Goal: Transaction & Acquisition: Purchase product/service

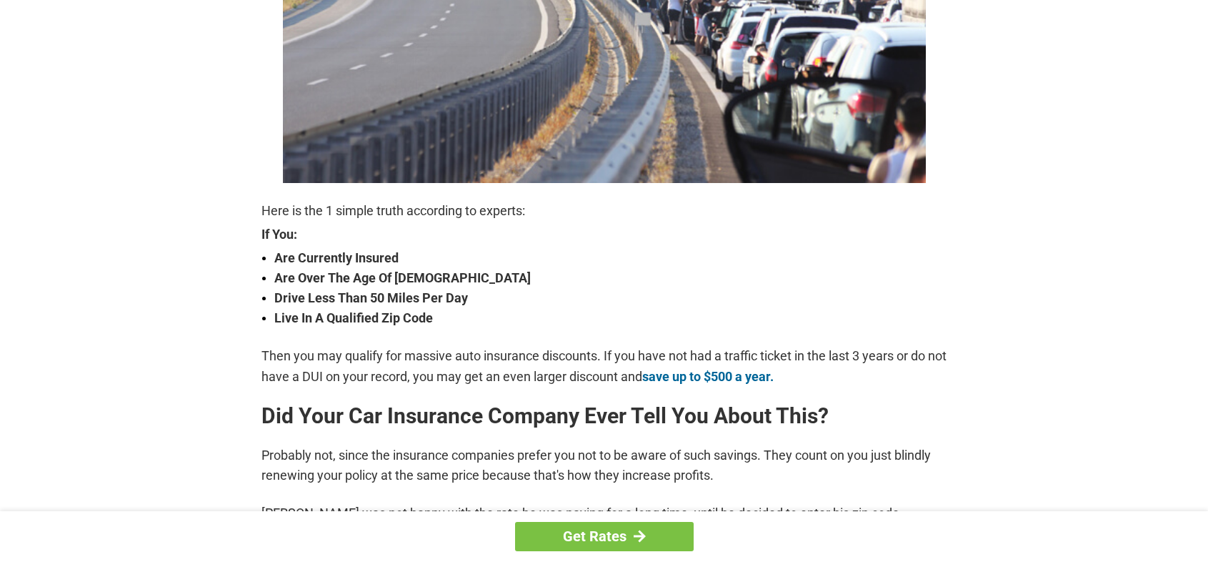
scroll to position [429, 0]
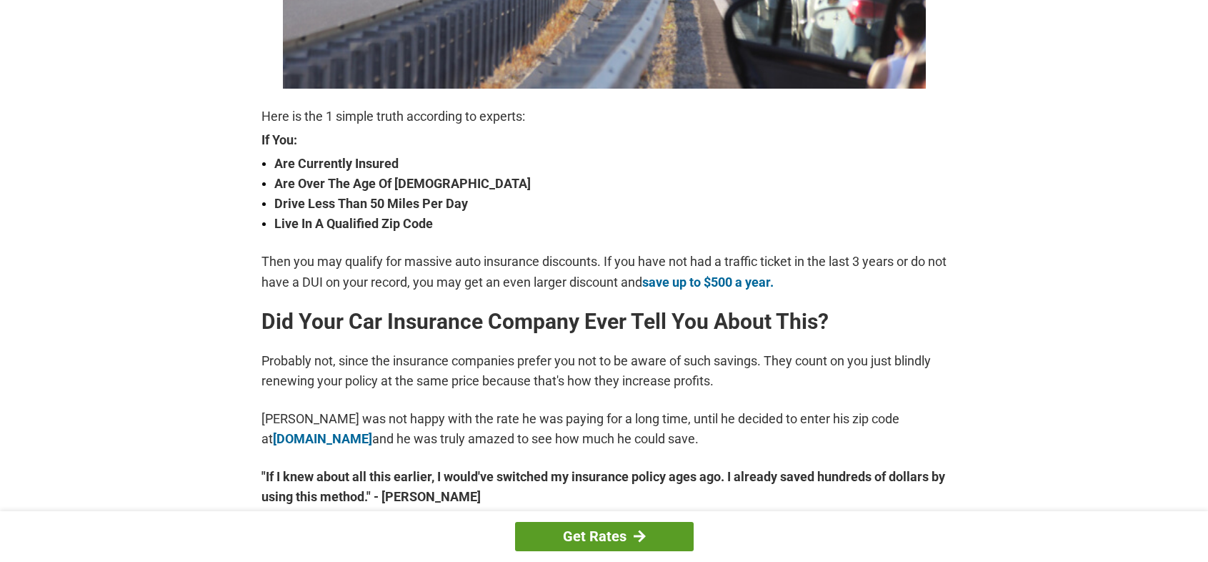
click at [595, 535] on link "Get Rates" at bounding box center [604, 536] width 179 height 29
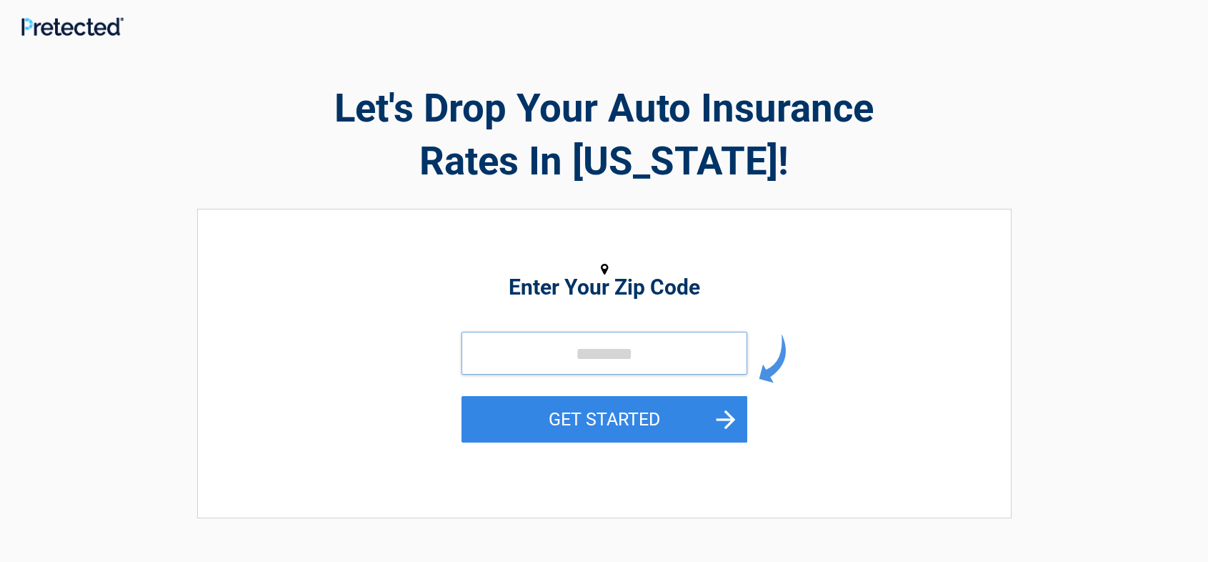
click at [624, 362] on input "tel" at bounding box center [605, 353] width 286 height 43
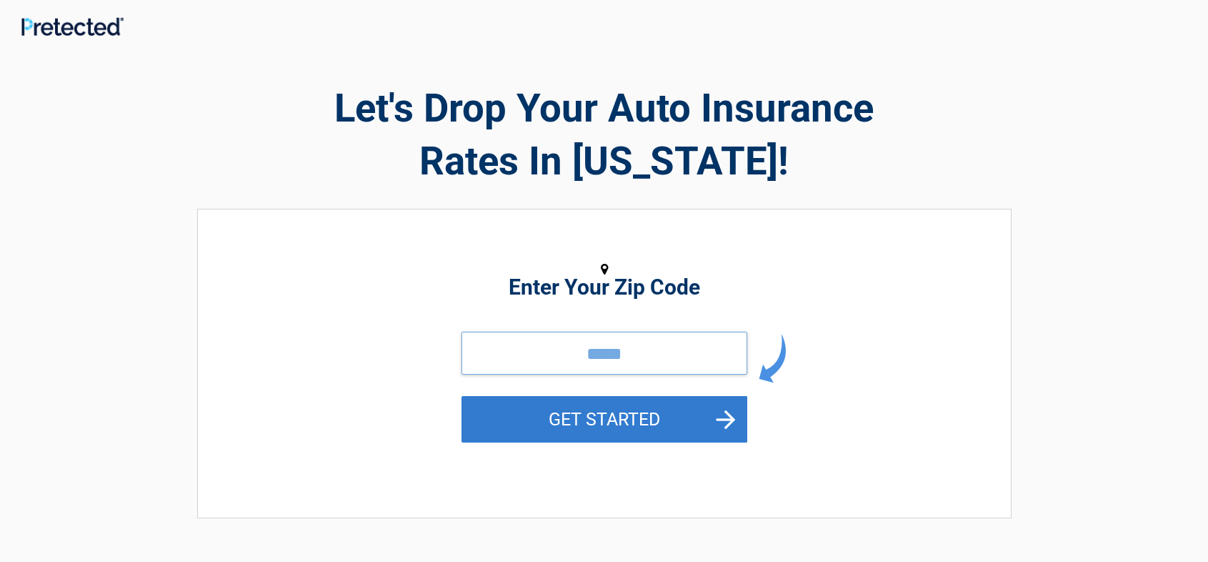
type input "*****"
click at [617, 407] on button "GET STARTED" at bounding box center [605, 419] width 286 height 46
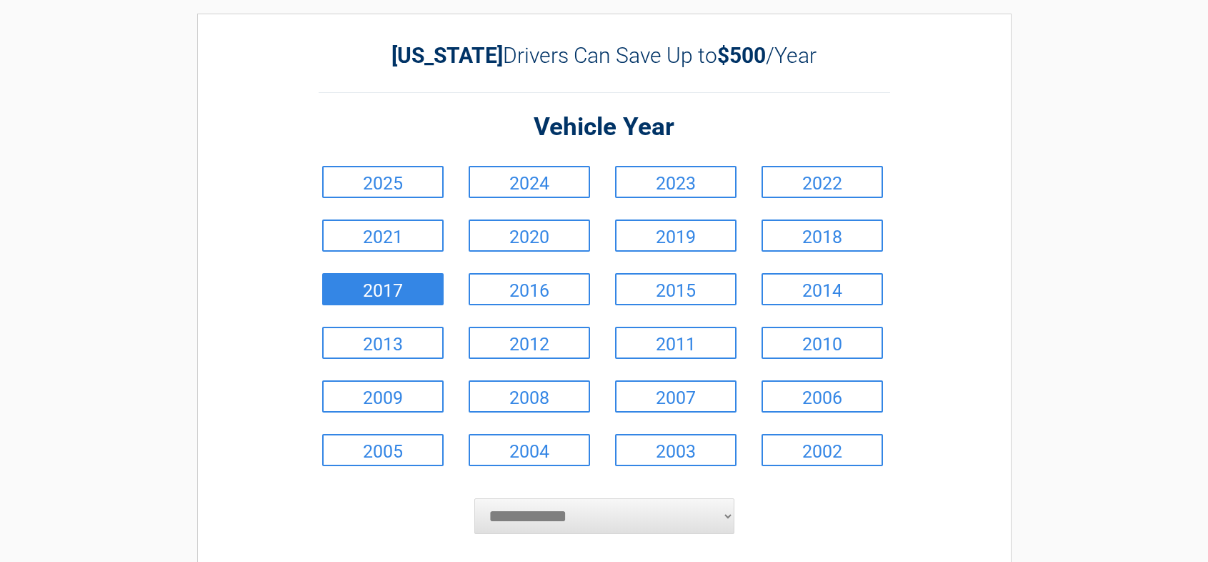
scroll to position [71, 0]
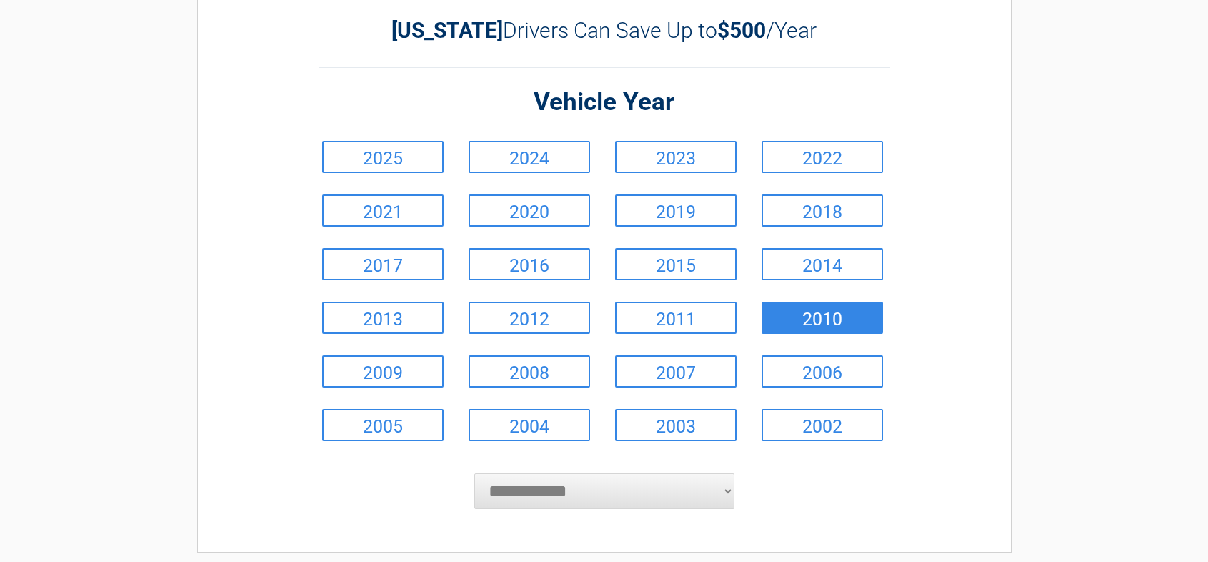
click at [805, 315] on link "2010" at bounding box center [822, 318] width 121 height 32
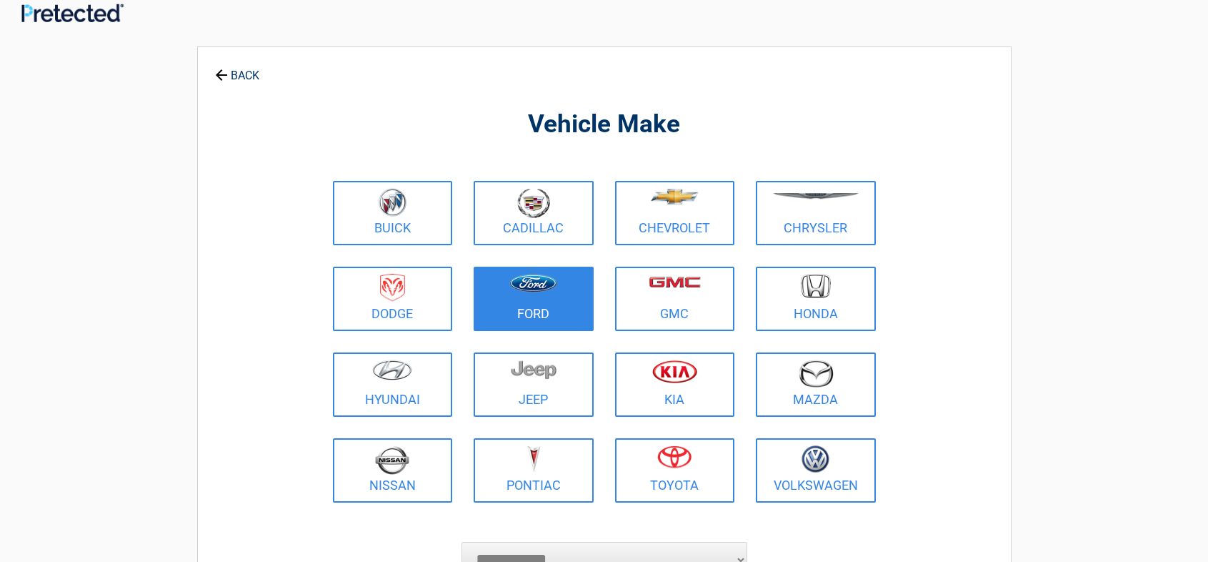
scroll to position [0, 0]
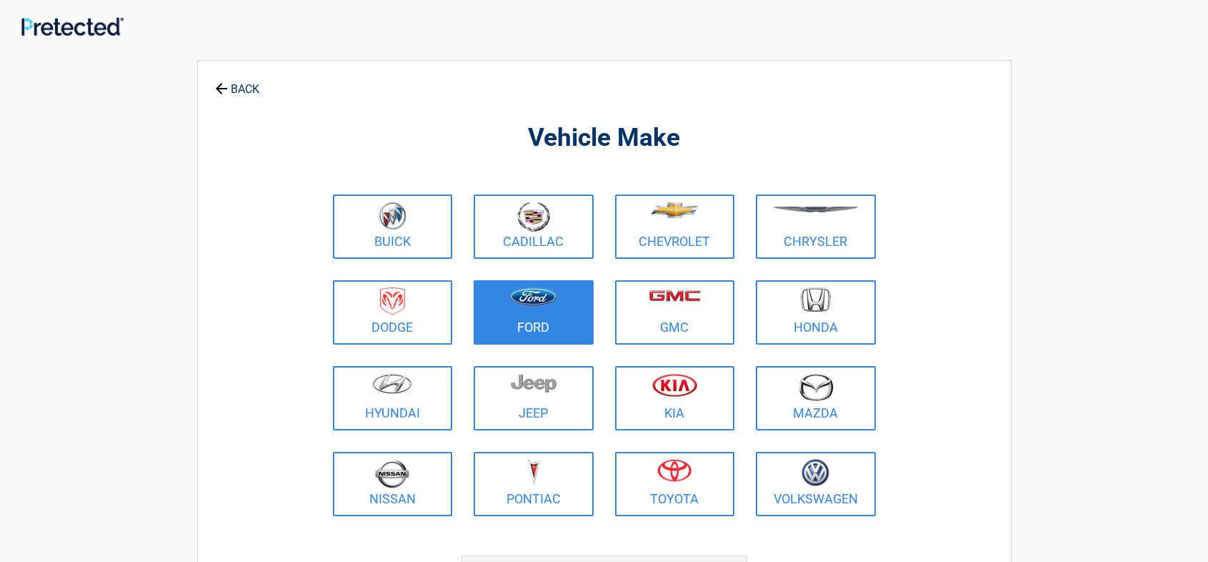
click at [548, 305] on img at bounding box center [533, 296] width 48 height 19
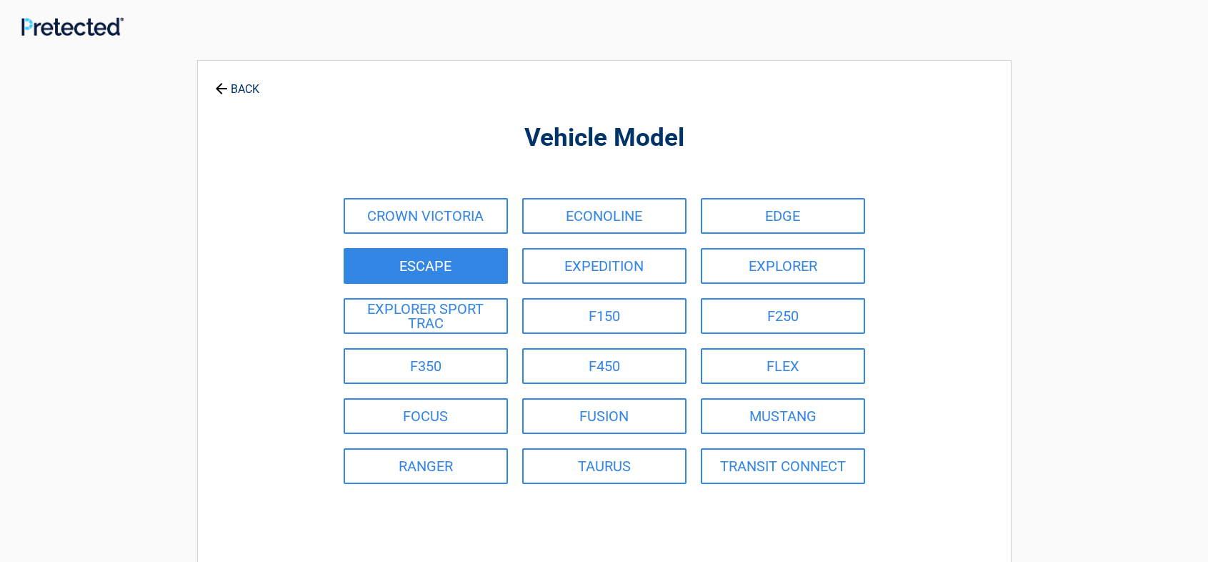
click at [472, 268] on link "ESCAPE" at bounding box center [426, 266] width 164 height 36
